Goal: Navigation & Orientation: Go to known website

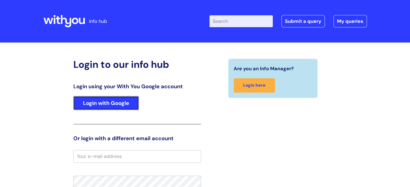
click at [104, 99] on link "Login with Google" at bounding box center [105, 103] width 65 height 14
click at [111, 104] on link "Login with Google" at bounding box center [105, 103] width 65 height 14
